Goal: Navigation & Orientation: Find specific page/section

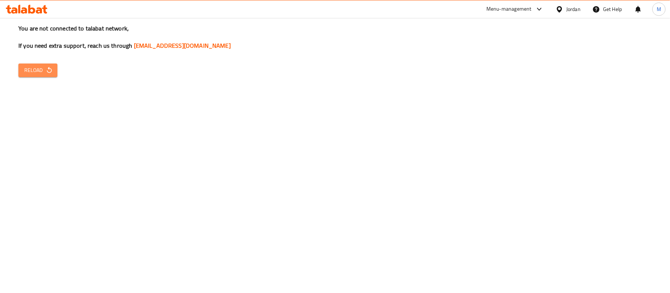
click at [40, 66] on span "Reload" at bounding box center [37, 70] width 27 height 9
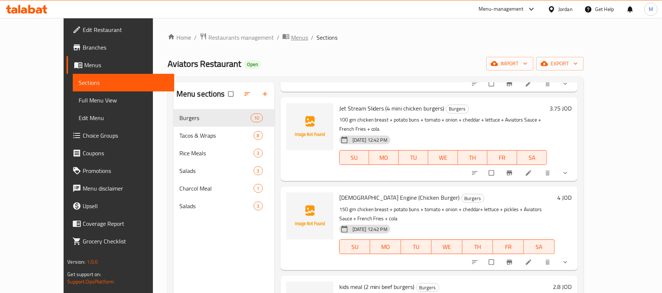
click at [291, 40] on span "Menus" at bounding box center [299, 37] width 17 height 9
